Goal: Task Accomplishment & Management: Manage account settings

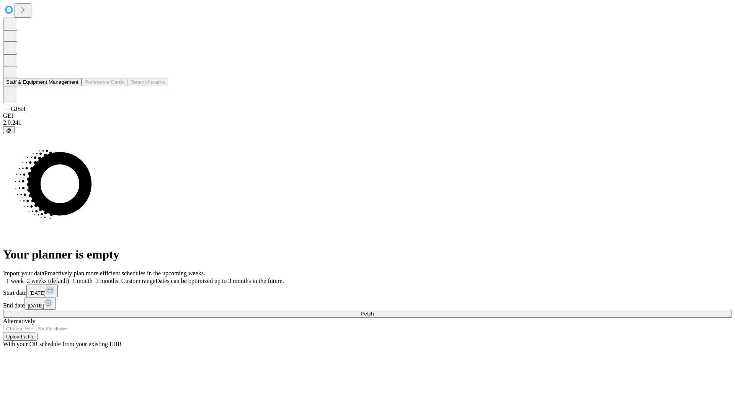
click at [73, 86] on button "Staff & Equipment Management" at bounding box center [42, 82] width 78 height 8
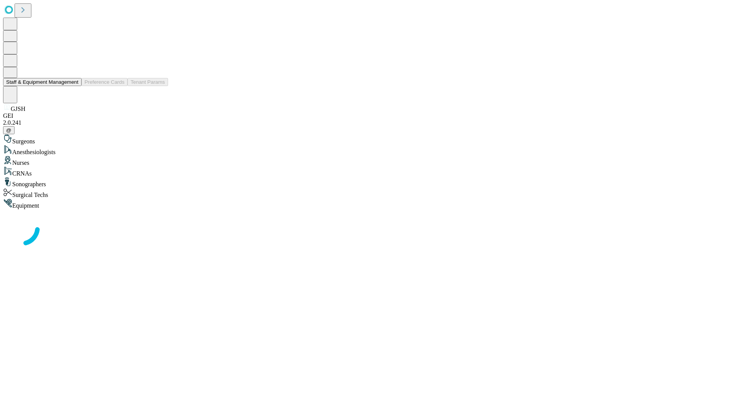
click at [73, 86] on button "Staff & Equipment Management" at bounding box center [42, 82] width 78 height 8
